Goal: Transaction & Acquisition: Purchase product/service

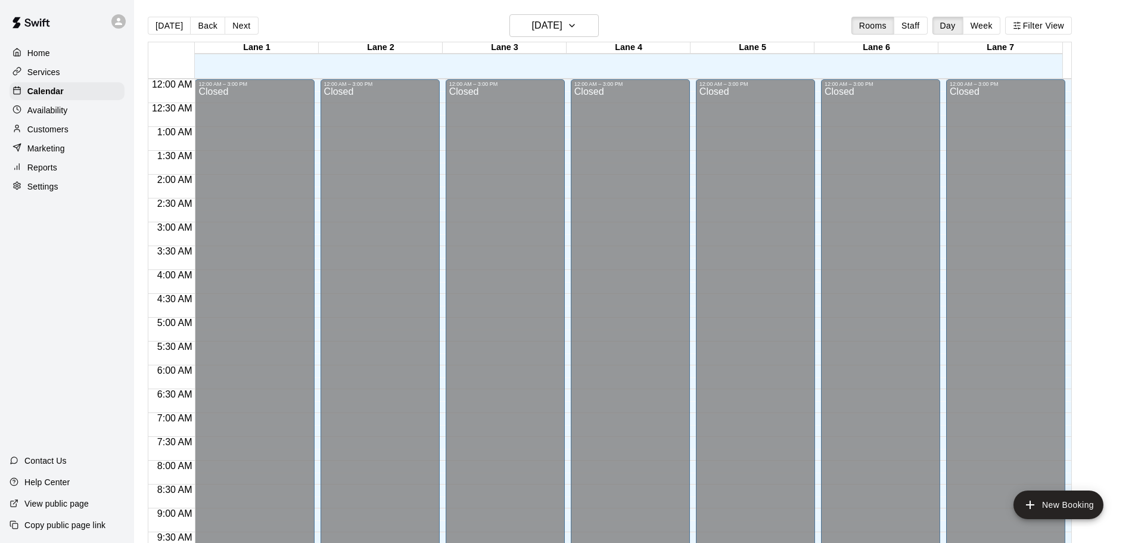
scroll to position [631, 0]
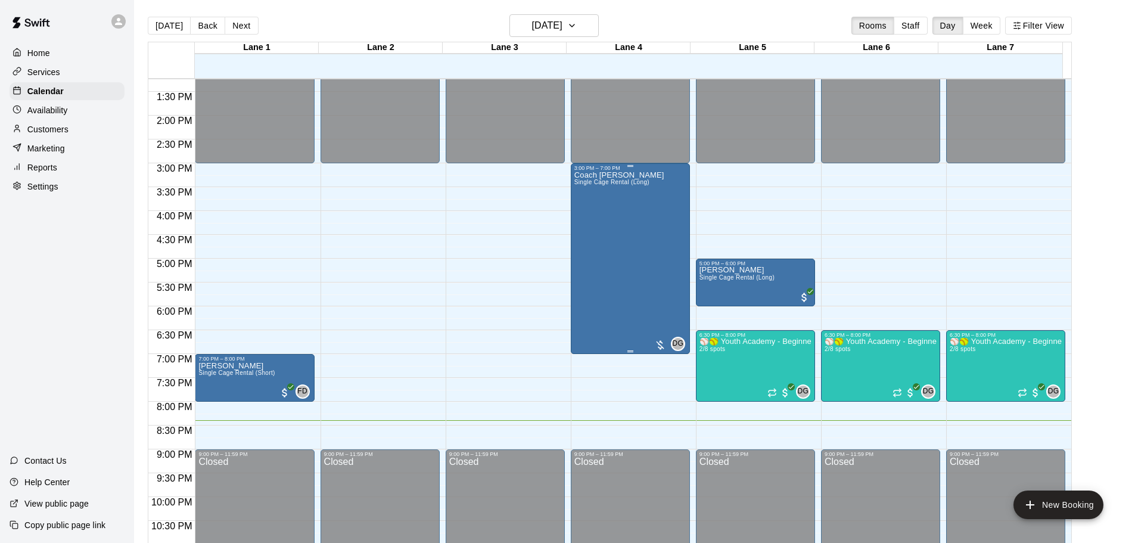
click at [606, 309] on div "Coach [PERSON_NAME] Single Cage Rental (Long)" at bounding box center [619, 442] width 90 height 543
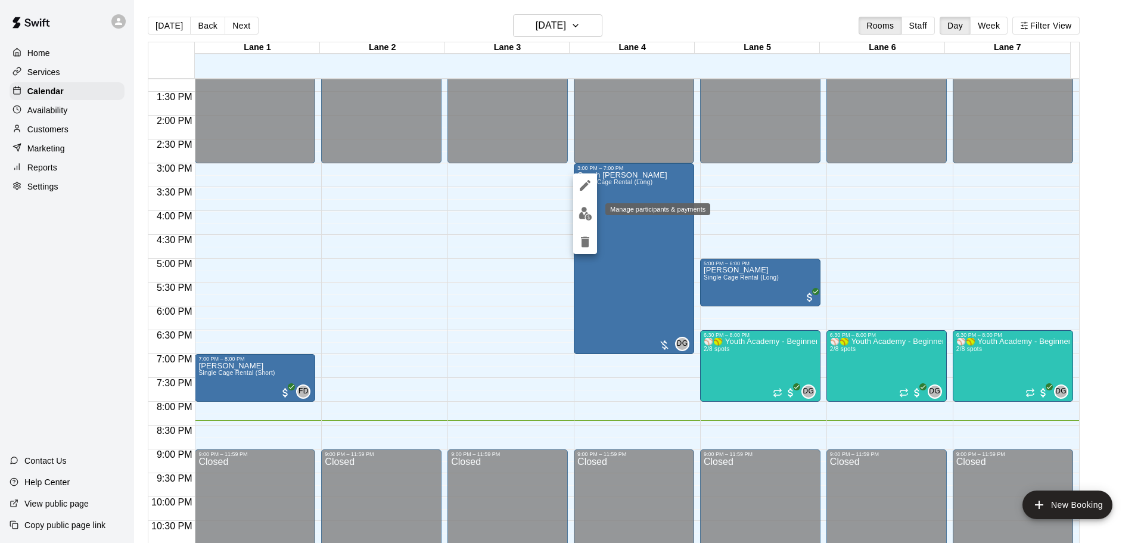
click at [583, 211] on img "edit" at bounding box center [586, 214] width 14 height 14
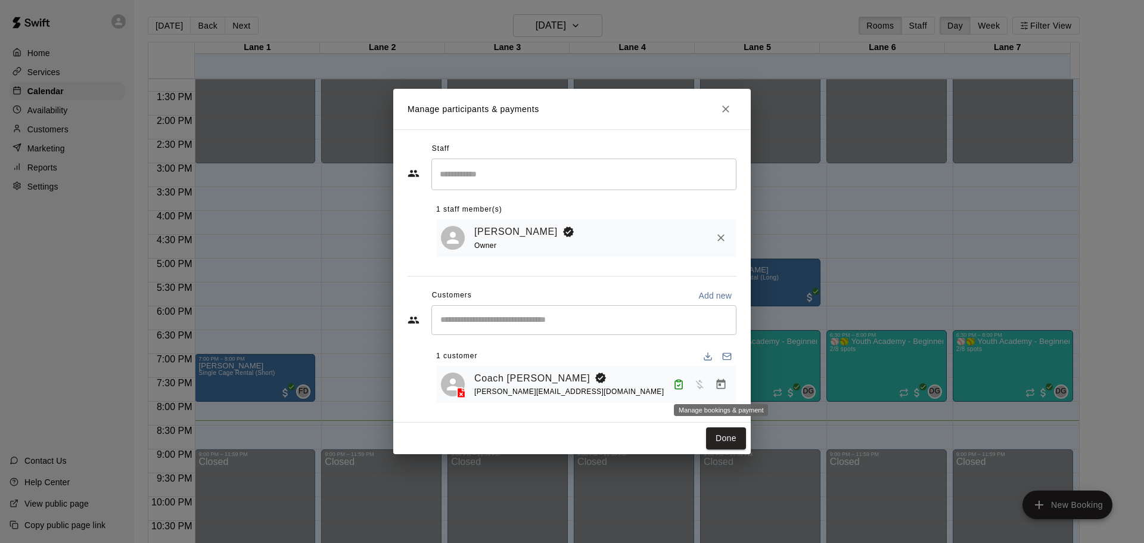
click at [720, 383] on icon "Manage bookings & payment" at bounding box center [721, 384] width 9 height 10
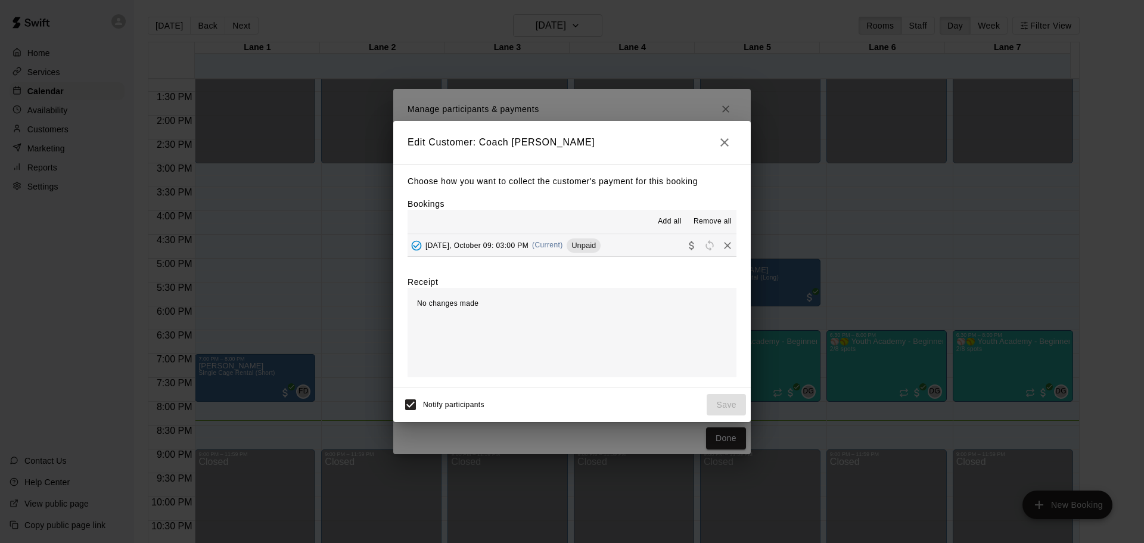
click at [635, 243] on button "[DATE], October 09: 03:00 PM (Current) Unpaid" at bounding box center [572, 245] width 329 height 22
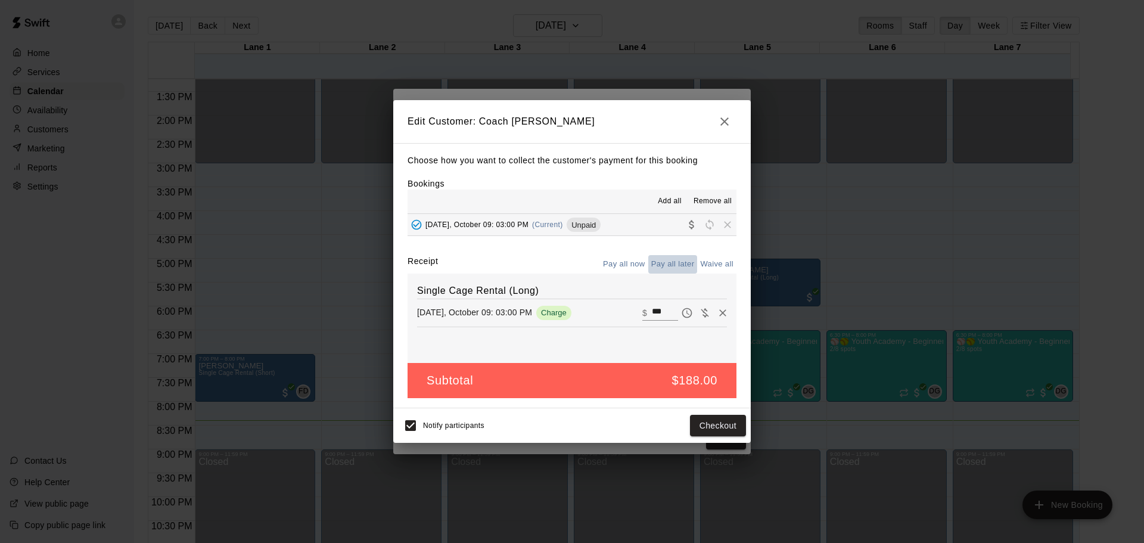
click at [657, 270] on button "Pay all later" at bounding box center [672, 264] width 49 height 18
click at [631, 266] on button "Pay all now" at bounding box center [624, 264] width 48 height 18
drag, startPoint x: 658, startPoint y: 312, endPoint x: 626, endPoint y: 310, distance: 32.8
click at [626, 310] on div "[DATE], October 09: 03:00 PM Charge ​ $ ***" at bounding box center [572, 313] width 310 height 18
type input "**"
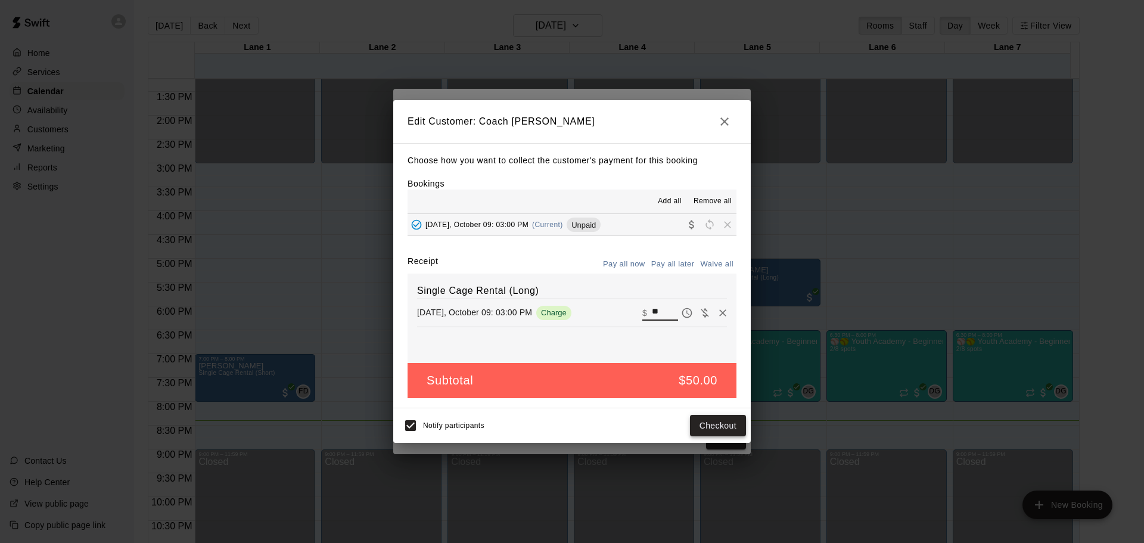
click at [712, 425] on button "Checkout" at bounding box center [718, 426] width 56 height 22
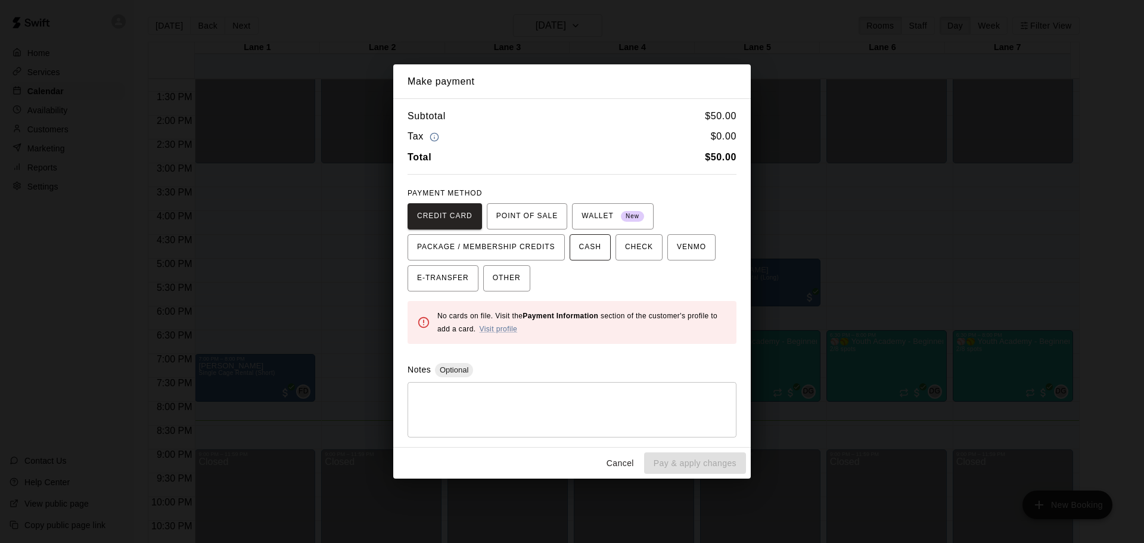
click at [597, 254] on span "CASH" at bounding box center [590, 247] width 22 height 19
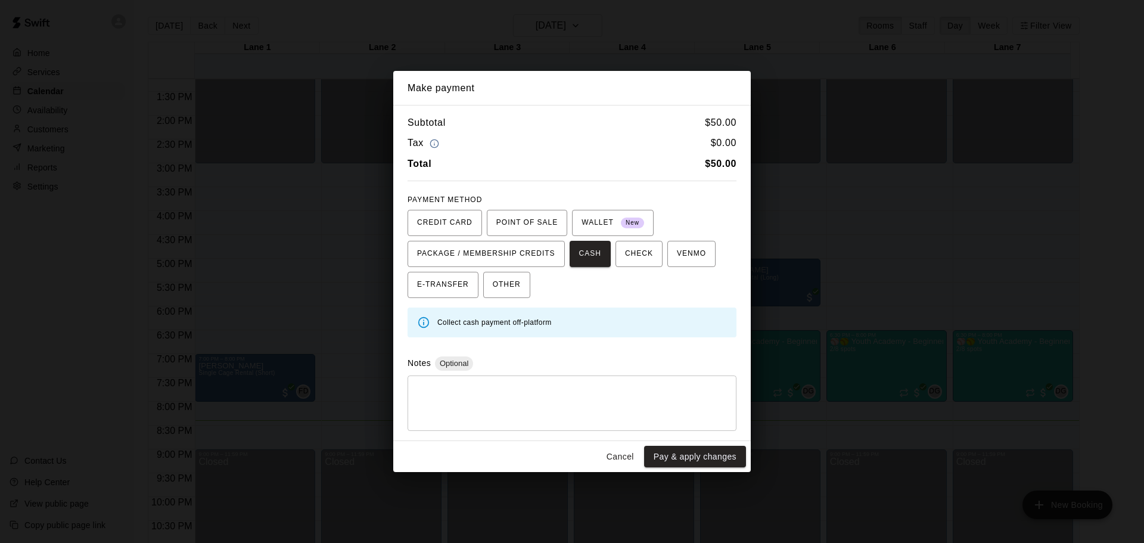
click at [669, 451] on button "Pay & apply changes" at bounding box center [695, 457] width 102 height 22
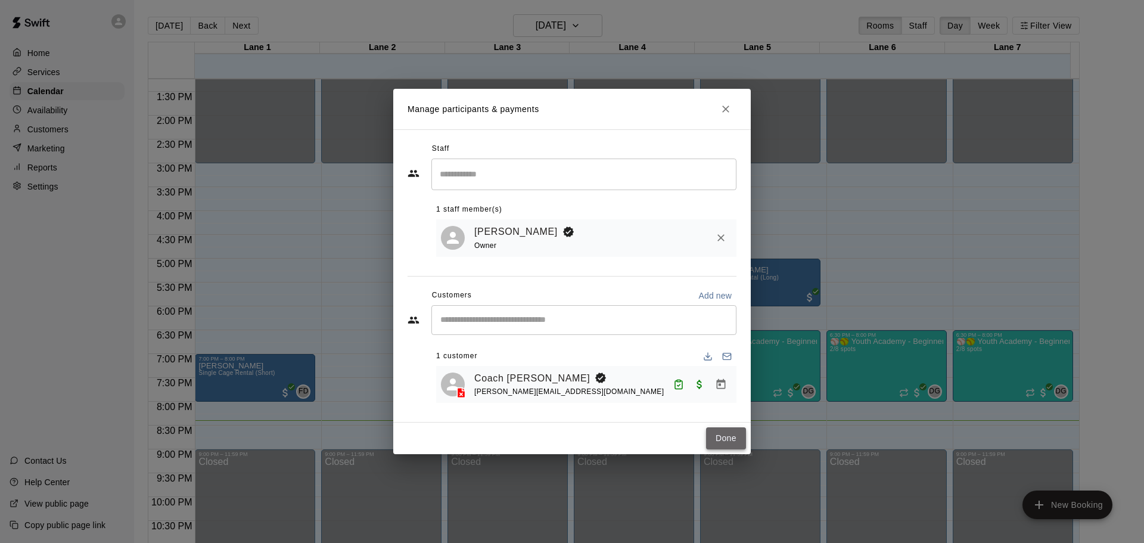
click at [738, 439] on button "Done" at bounding box center [726, 438] width 40 height 22
